Goal: Task Accomplishment & Management: Manage account settings

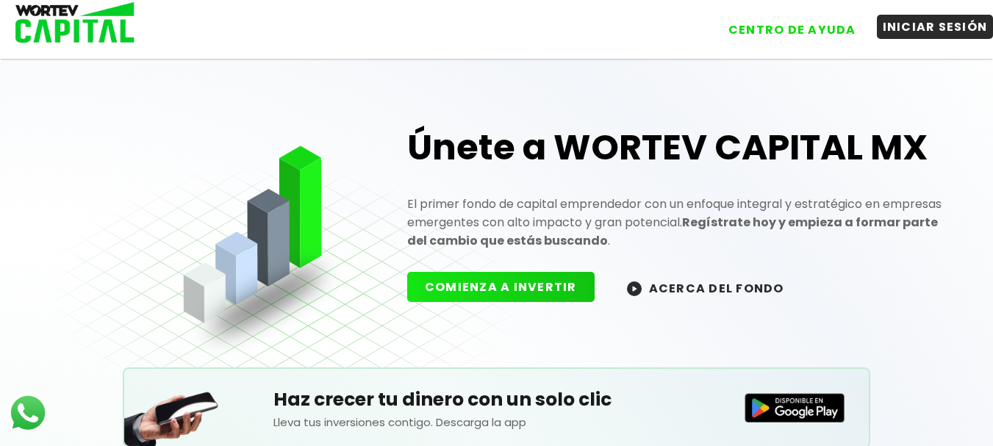
click at [941, 24] on button "INICIAR SESIÓN" at bounding box center [935, 27] width 117 height 24
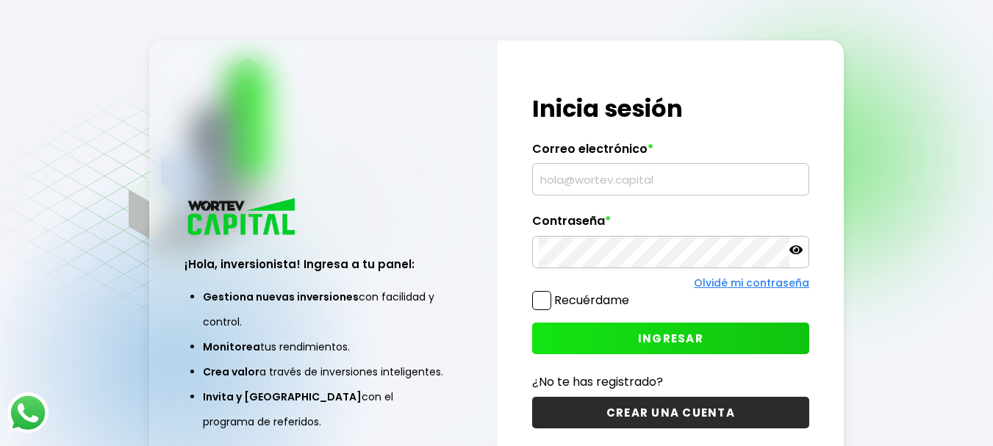
type input "[EMAIL_ADDRESS][DOMAIN_NAME]"
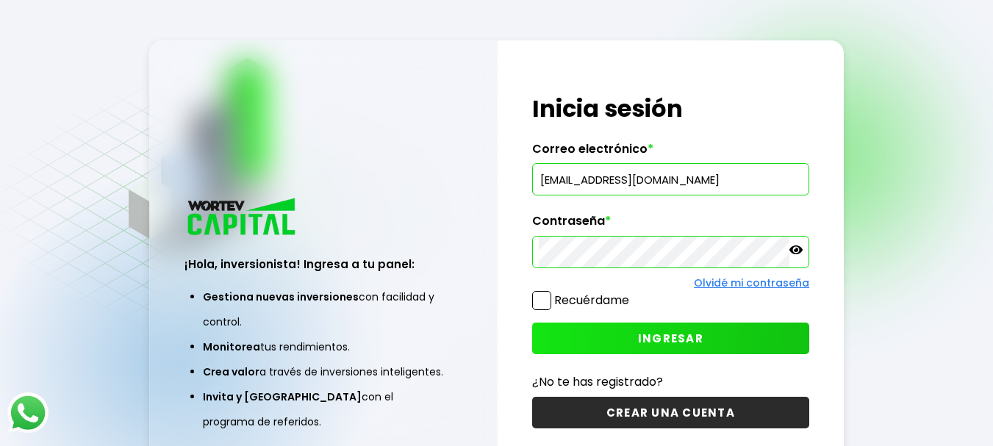
click at [711, 338] on button "INGRESAR" at bounding box center [671, 339] width 278 height 32
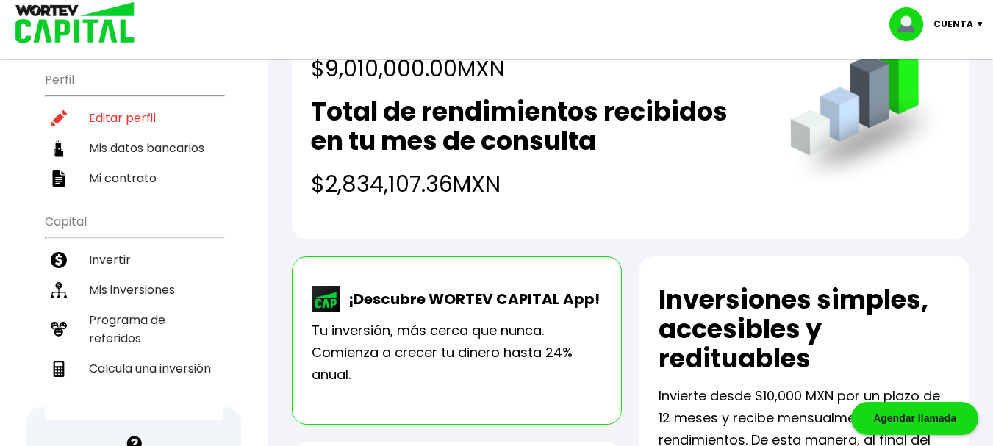
scroll to position [129, 0]
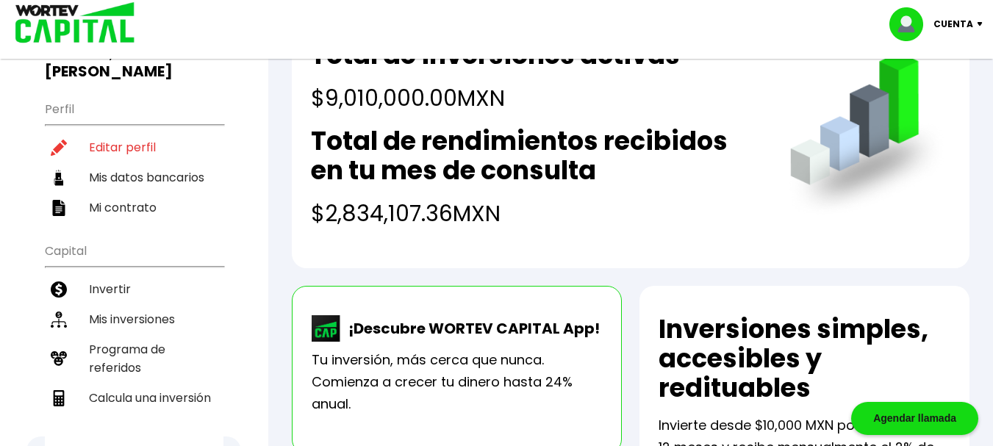
click at [786, 12] on div "Cuenta Editar perfil Cerrar sesión" at bounding box center [496, 24] width 993 height 48
click at [113, 304] on li "Mis inversiones" at bounding box center [134, 319] width 179 height 30
